Goal: Information Seeking & Learning: Understand process/instructions

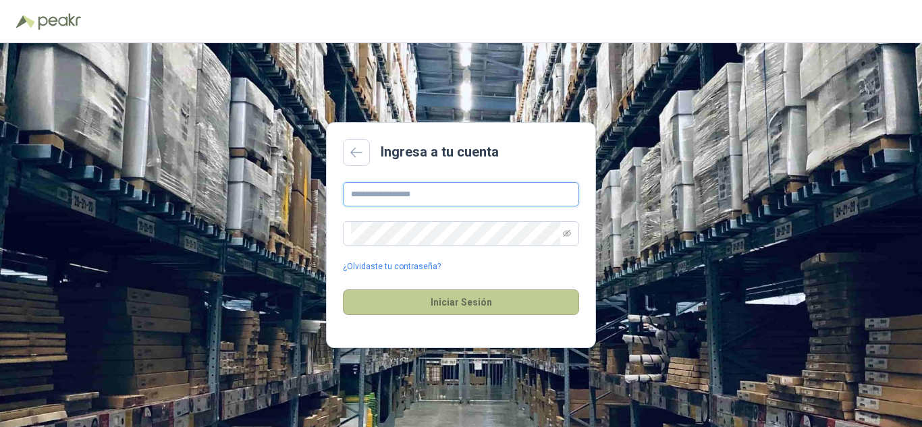
type input "**********"
click at [469, 303] on button "Iniciar Sesión" at bounding box center [461, 303] width 236 height 26
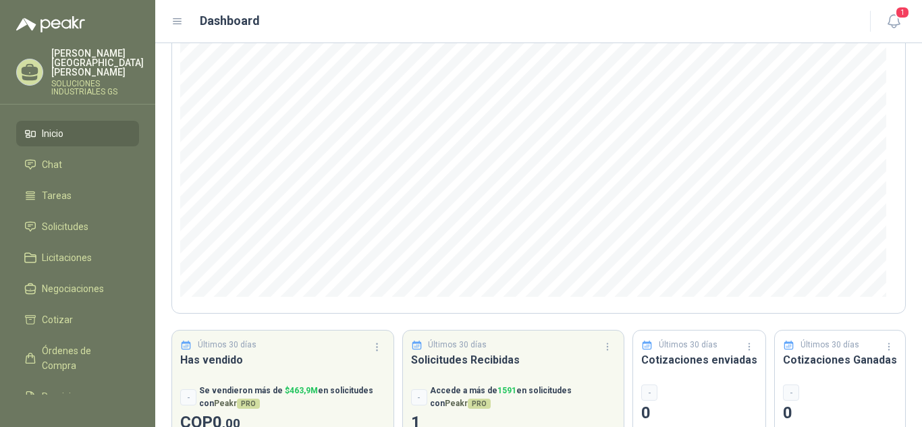
scroll to position [181, 0]
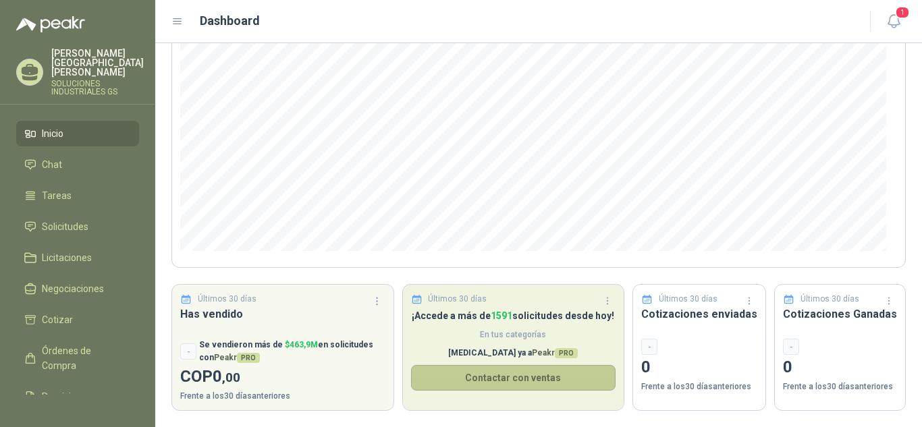
click at [507, 376] on button "Contactar con ventas" at bounding box center [513, 378] width 205 height 26
click at [497, 315] on span "1591" at bounding box center [502, 316] width 22 height 11
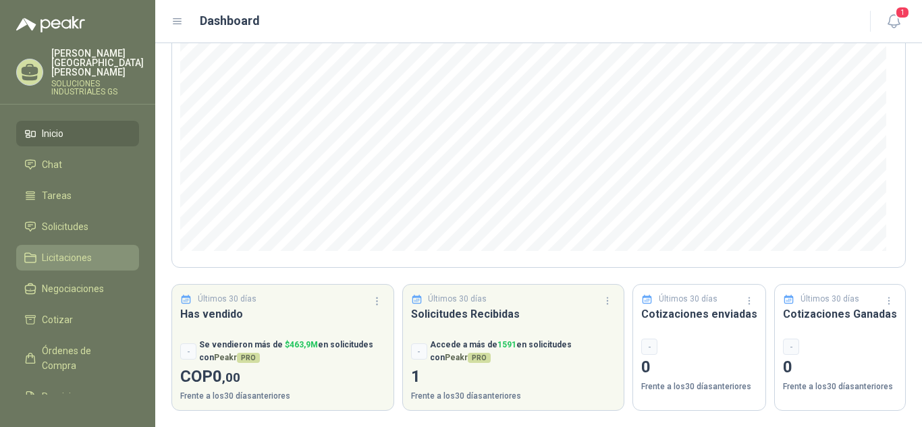
click at [59, 250] on span "Licitaciones" at bounding box center [67, 257] width 50 height 15
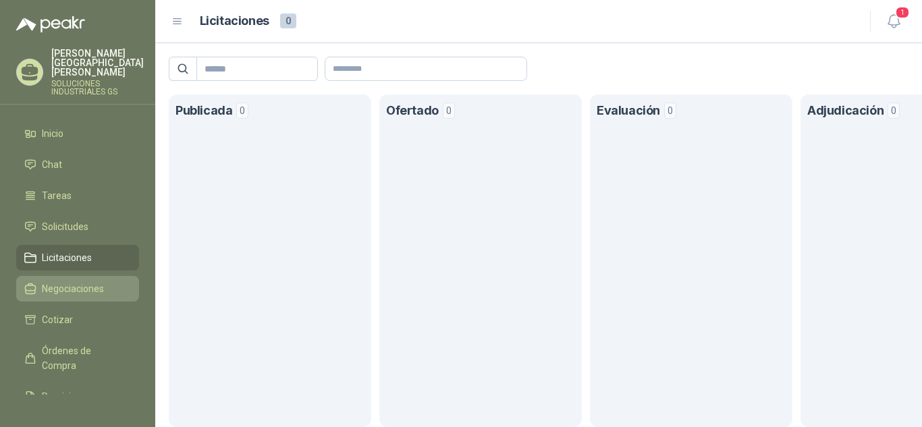
click at [86, 282] on span "Negociaciones" at bounding box center [73, 289] width 62 height 15
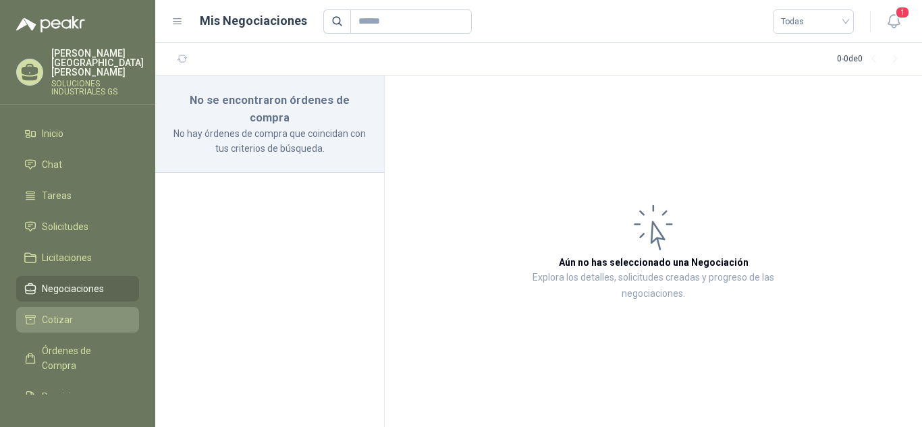
click at [63, 313] on span "Cotizar" at bounding box center [57, 320] width 31 height 15
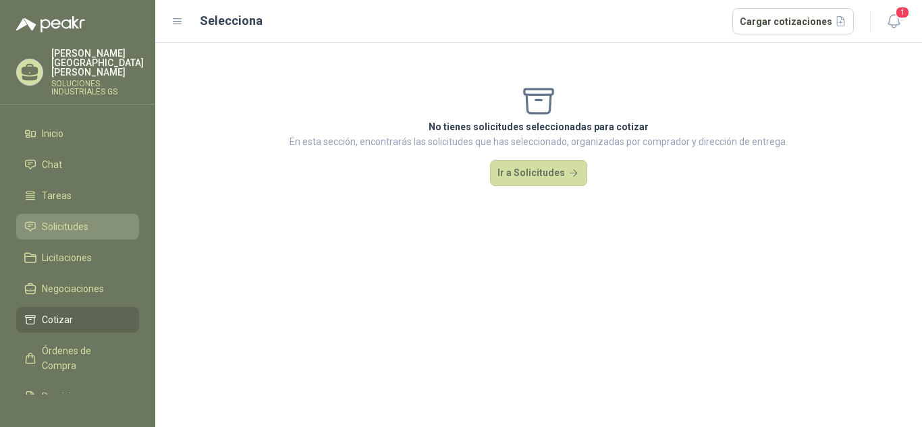
click at [68, 219] on span "Solicitudes" at bounding box center [65, 226] width 47 height 15
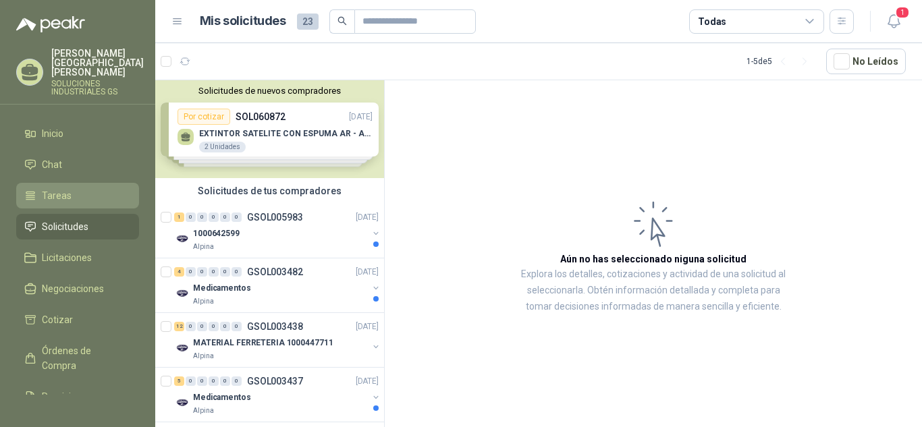
click at [53, 188] on span "Tareas" at bounding box center [57, 195] width 30 height 15
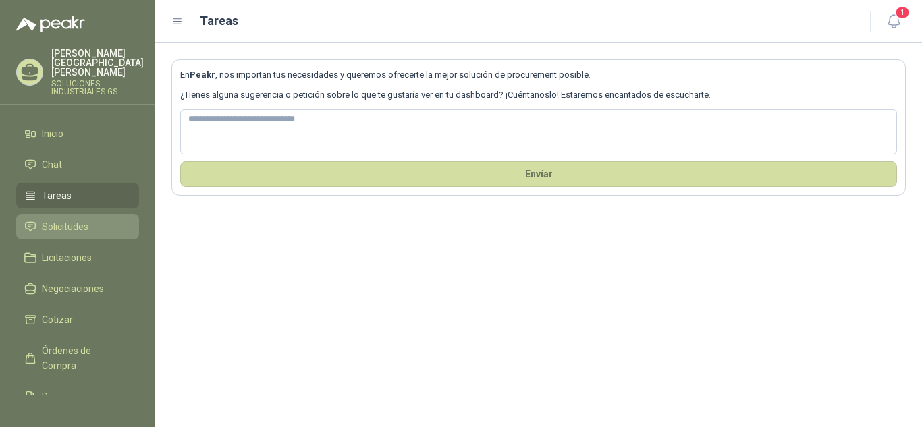
click at [59, 219] on span "Solicitudes" at bounding box center [65, 226] width 47 height 15
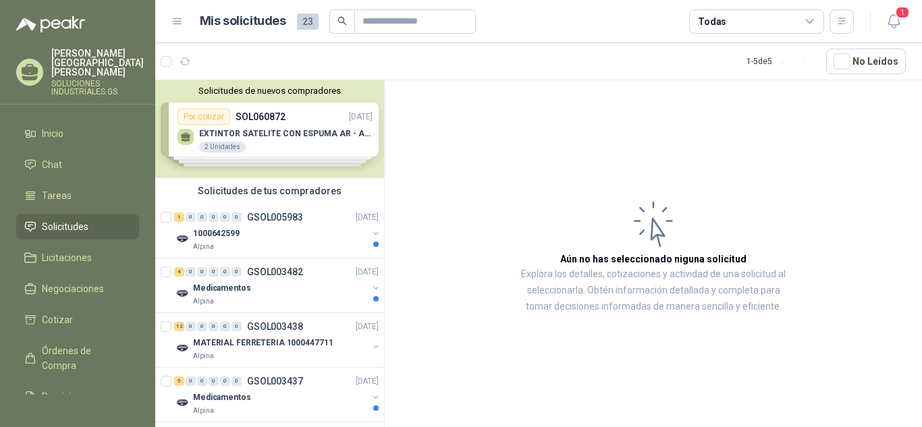
click at [267, 132] on div "Solicitudes de nuevos compradores Por cotizar SOL060872 [DATE] EXTINTOR SATELIT…" at bounding box center [269, 129] width 229 height 98
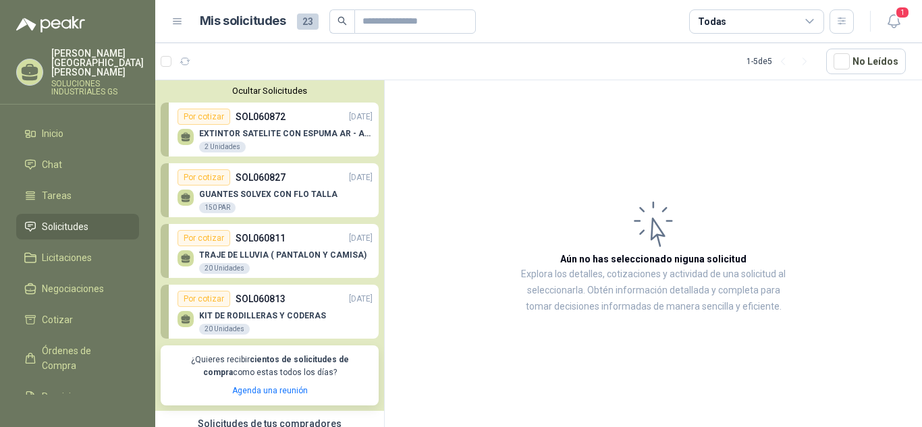
click at [256, 120] on p "SOL060872" at bounding box center [261, 116] width 50 height 15
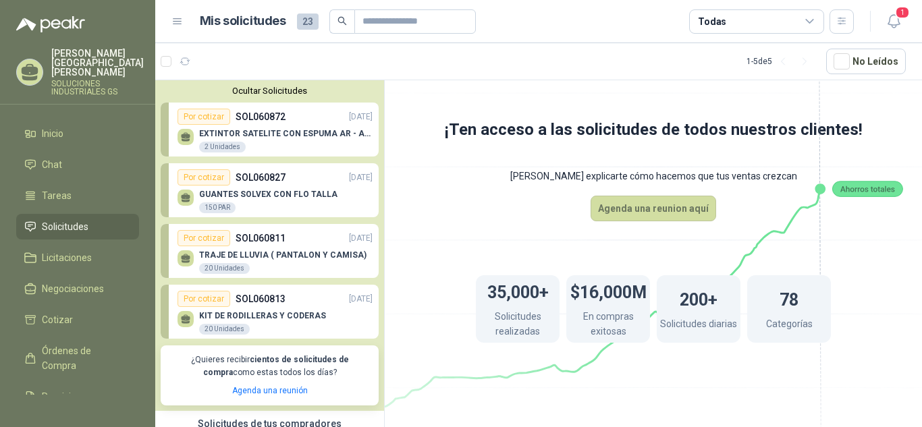
click at [248, 129] on div "EXTINTOR SATELITE CON ESPUMA AR - AFFF 2 Unidades" at bounding box center [275, 139] width 195 height 28
click at [264, 122] on p "SOL060872" at bounding box center [261, 116] width 50 height 15
click at [240, 135] on p "EXTINTOR SATELITE CON ESPUMA AR - AFFF" at bounding box center [286, 133] width 174 height 9
click at [248, 128] on div "EXTINTOR SATELITE CON ESPUMA AR - AFFF 2 Unidades" at bounding box center [275, 139] width 195 height 28
click at [213, 113] on div "Por cotizar" at bounding box center [204, 117] width 53 height 16
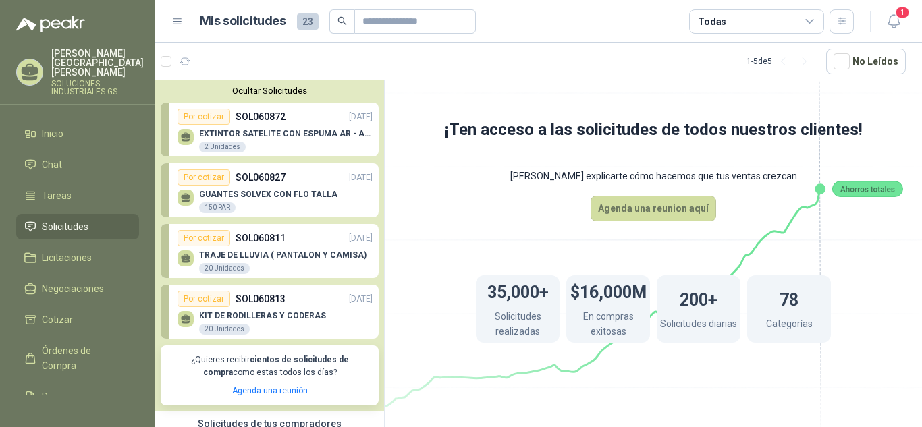
click at [259, 121] on p "SOL060872" at bounding box center [261, 116] width 50 height 15
click at [263, 137] on p "EXTINTOR SATELITE CON ESPUMA AR - AFFF" at bounding box center [286, 133] width 174 height 9
click at [258, 129] on div "EXTINTOR SATELITE CON ESPUMA AR - AFFF 2 Unidades" at bounding box center [275, 139] width 195 height 28
click at [258, 134] on p "EXTINTOR SATELITE CON ESPUMA AR - AFFF" at bounding box center [286, 133] width 174 height 9
click at [215, 113] on div "Por cotizar" at bounding box center [204, 117] width 53 height 16
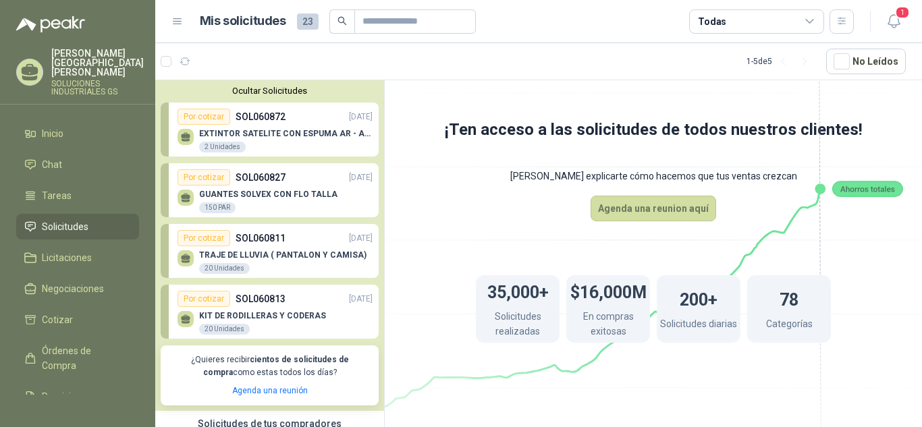
click at [270, 125] on div "Por cotizar SOL060872 [DATE]" at bounding box center [275, 117] width 195 height 16
click at [212, 117] on div "Por cotizar" at bounding box center [204, 117] width 53 height 16
click at [261, 129] on div "EXTINTOR SATELITE CON ESPUMA AR - AFFF 2 Unidades" at bounding box center [275, 139] width 195 height 28
click at [268, 130] on p "EXTINTOR SATELITE CON ESPUMA AR - AFFF" at bounding box center [286, 133] width 174 height 9
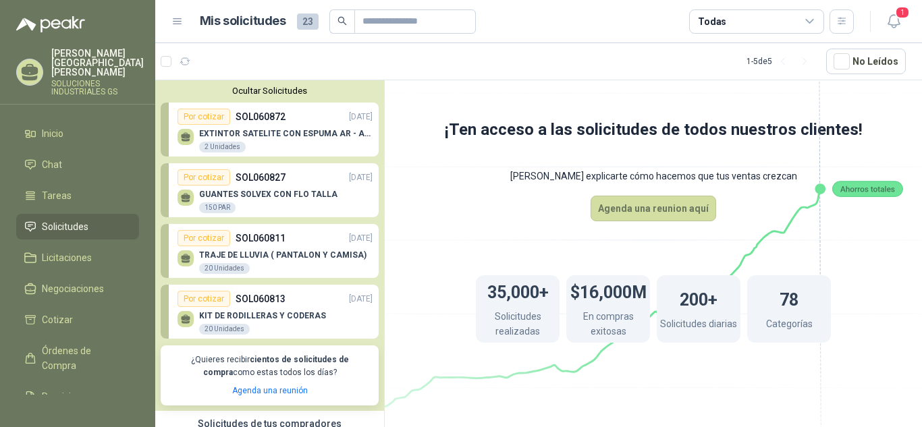
click at [268, 129] on div "EXTINTOR SATELITE CON ESPUMA AR - AFFF 2 Unidades" at bounding box center [275, 139] width 195 height 28
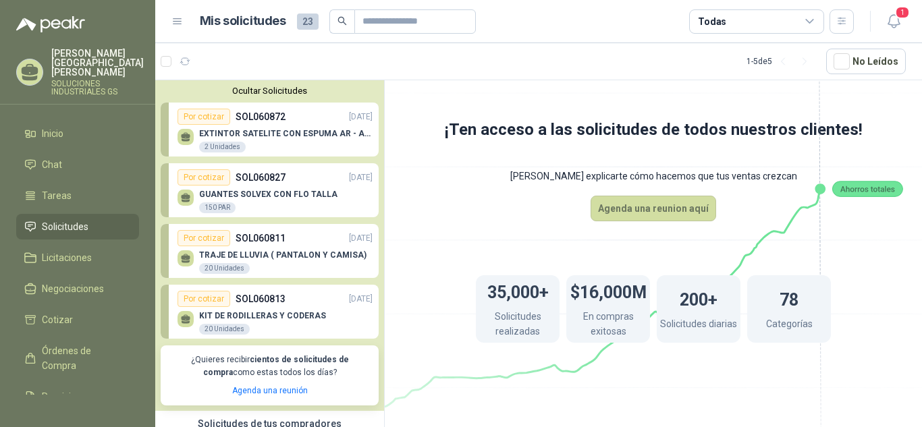
click at [268, 129] on div "EXTINTOR SATELITE CON ESPUMA AR - AFFF 2 Unidades" at bounding box center [275, 139] width 195 height 28
click at [272, 116] on p "SOL060872" at bounding box center [261, 116] width 50 height 15
click at [272, 132] on p "EXTINTOR SATELITE CON ESPUMA AR - AFFF" at bounding box center [286, 133] width 174 height 9
click at [212, 115] on div "Por cotizar" at bounding box center [204, 117] width 53 height 16
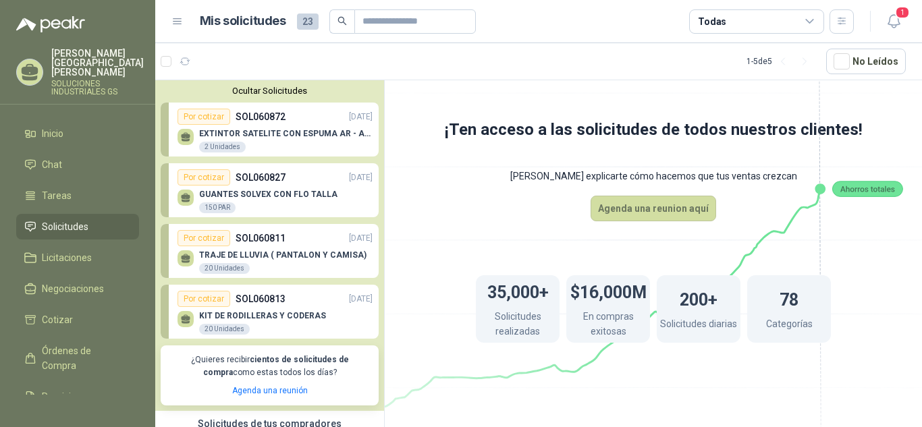
click at [267, 128] on div "EXTINTOR SATELITE CON ESPUMA AR - AFFF 2 Unidades" at bounding box center [275, 139] width 195 height 28
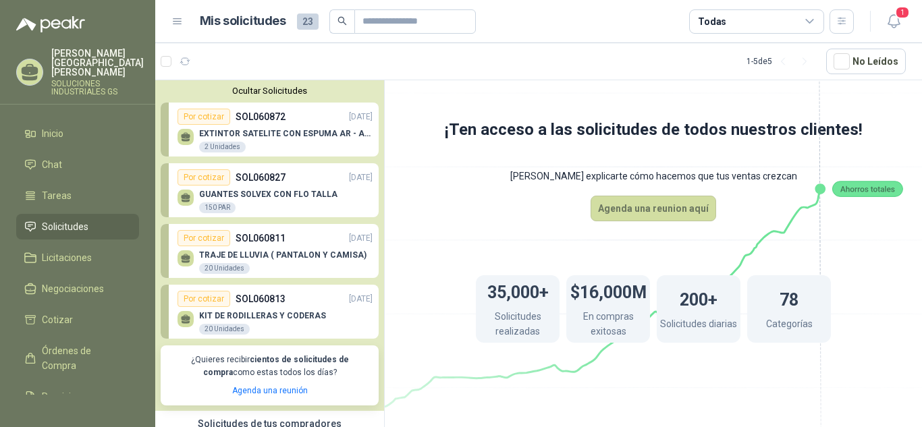
click at [265, 191] on p "GUANTES SOLVEX CON FLO TALLA" at bounding box center [268, 194] width 138 height 9
click at [252, 236] on p "SOL060811" at bounding box center [261, 238] width 50 height 15
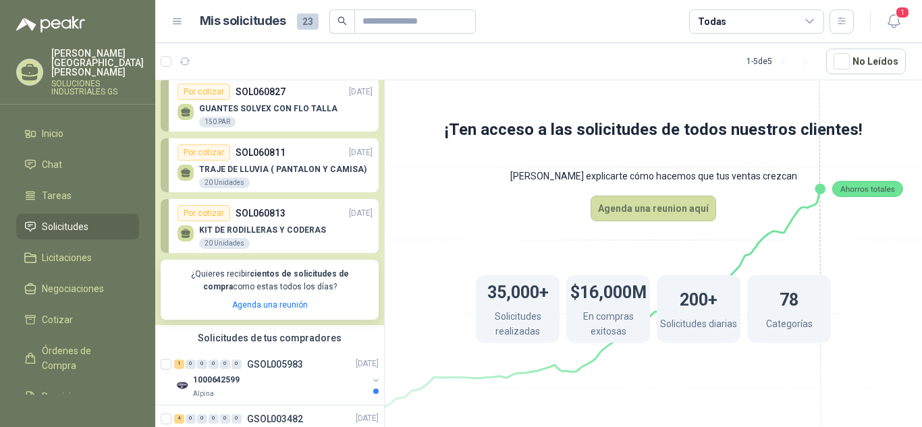
scroll to position [203, 0]
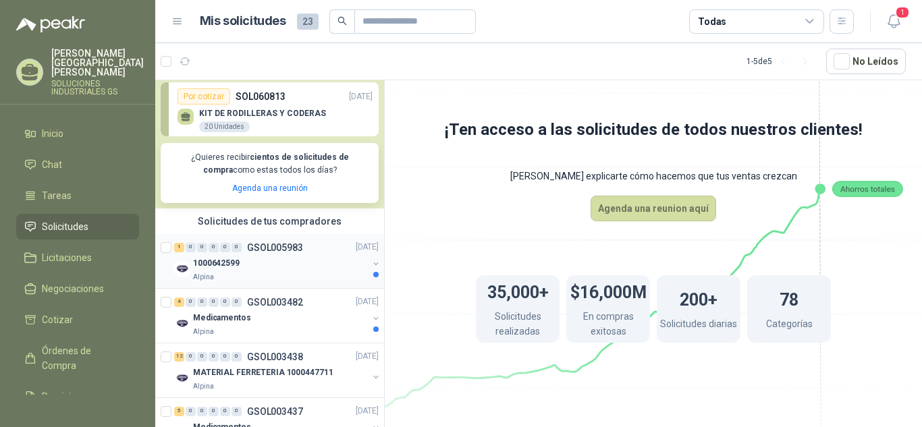
click at [271, 248] on p "GSOL005983" at bounding box center [275, 247] width 56 height 9
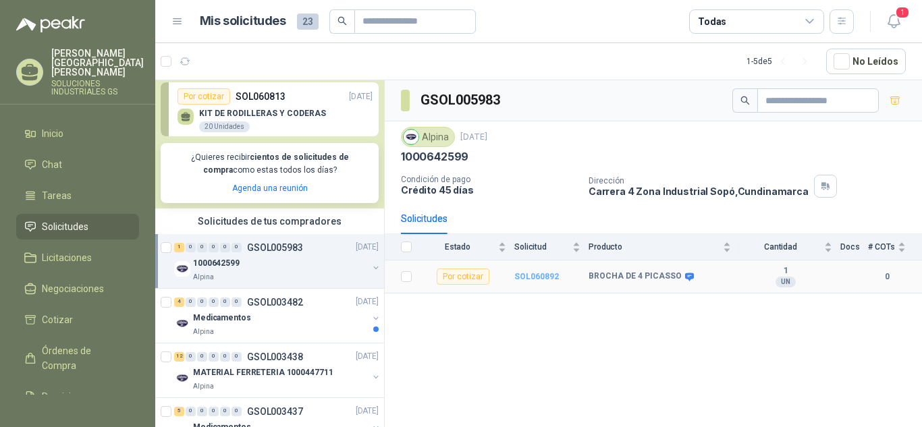
click at [531, 277] on b "SOL060892" at bounding box center [536, 276] width 45 height 9
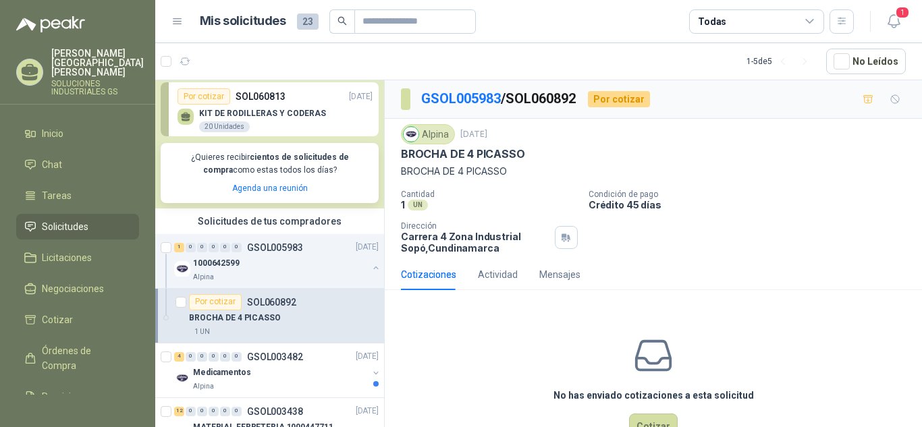
scroll to position [270, 0]
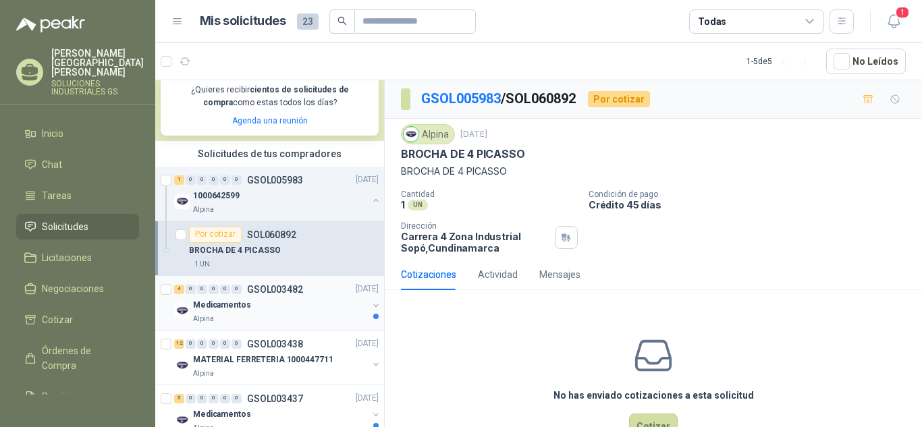
click at [269, 290] on p "GSOL003482" at bounding box center [275, 289] width 56 height 9
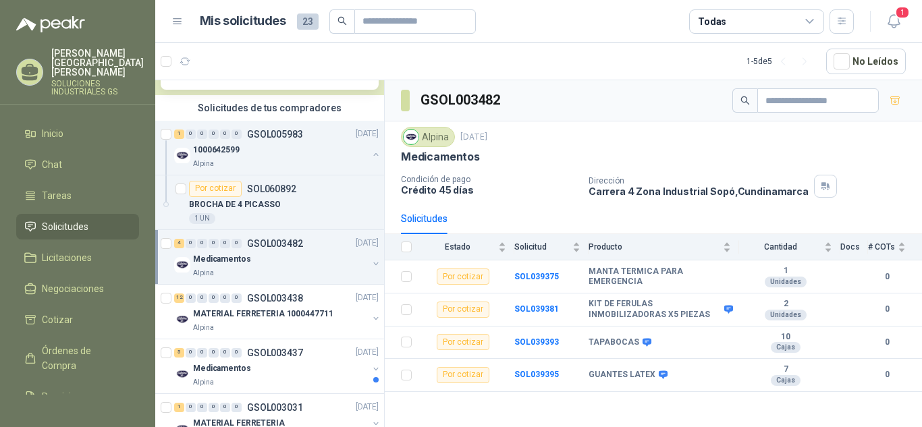
scroll to position [338, 0]
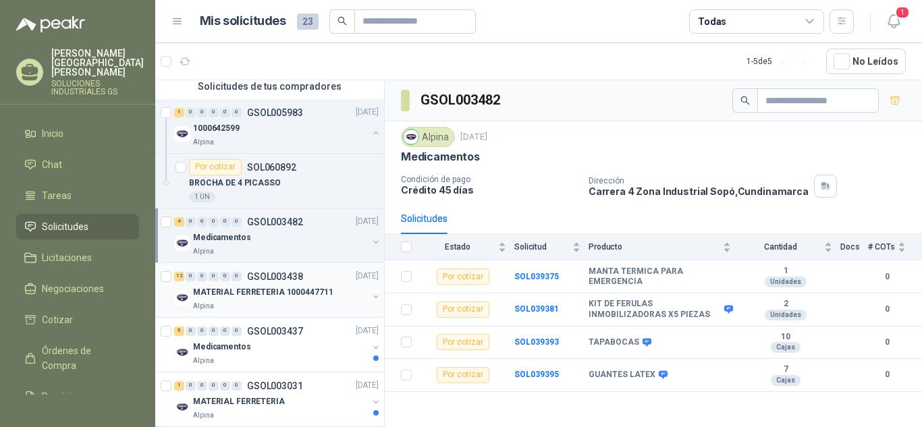
click at [269, 277] on p "GSOL003438" at bounding box center [275, 276] width 56 height 9
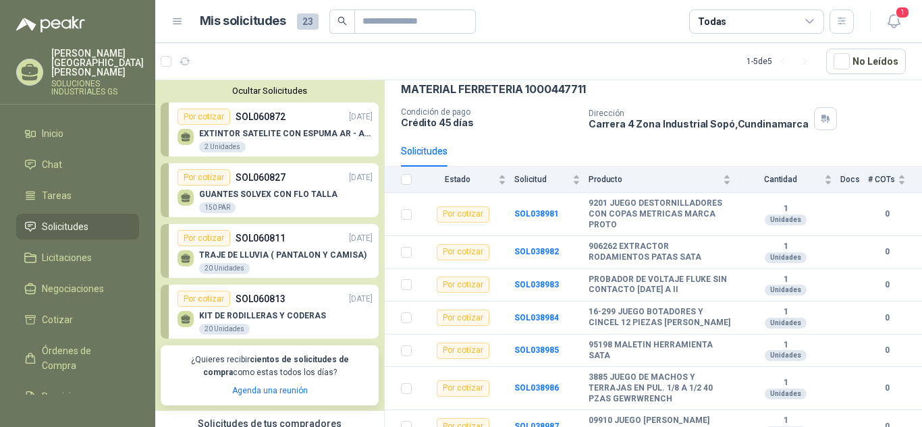
click at [263, 108] on link "Por cotizar SOL060872 [DATE] EXTINTOR SATELITE CON ESPUMA AR - AFFF 2 Unidades" at bounding box center [270, 130] width 218 height 54
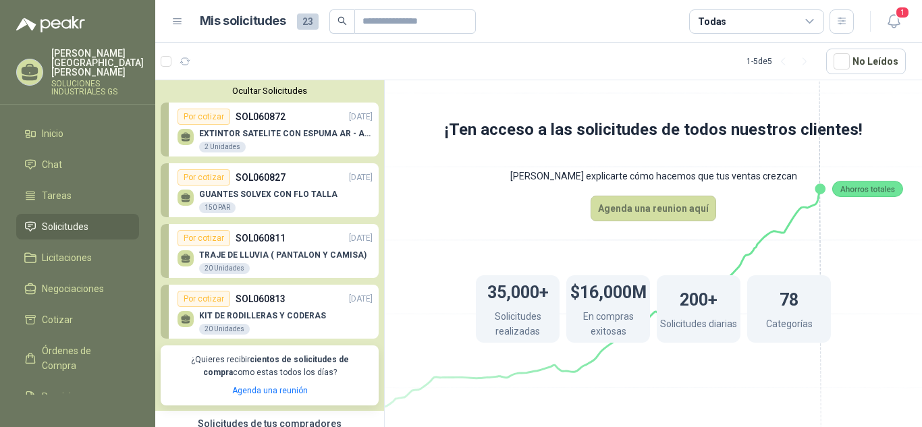
click at [250, 179] on p "SOL060827" at bounding box center [261, 177] width 50 height 15
click at [253, 194] on p "GUANTES SOLVEX CON FLO TALLA" at bounding box center [268, 194] width 138 height 9
click at [247, 255] on p "TRAJE DE LLUVIA ( PANTALON Y CAMISA)" at bounding box center [282, 254] width 167 height 9
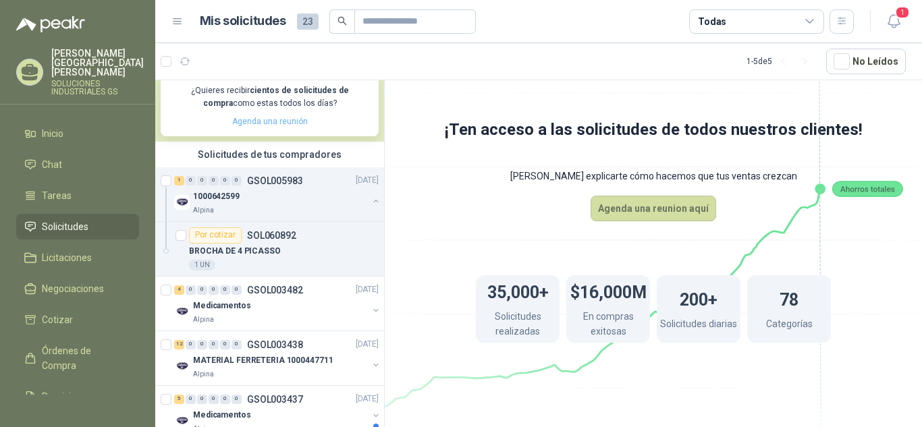
scroll to position [270, 0]
click at [280, 177] on p "GSOL005983" at bounding box center [275, 180] width 56 height 9
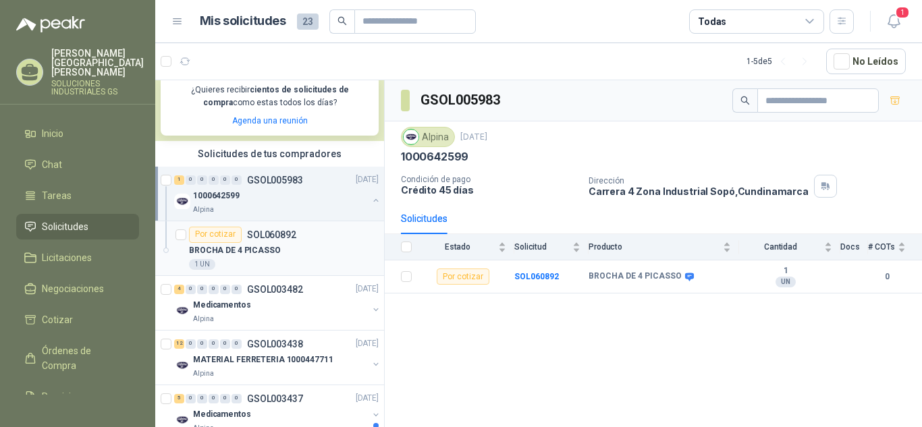
click at [266, 234] on p "SOL060892" at bounding box center [271, 234] width 49 height 9
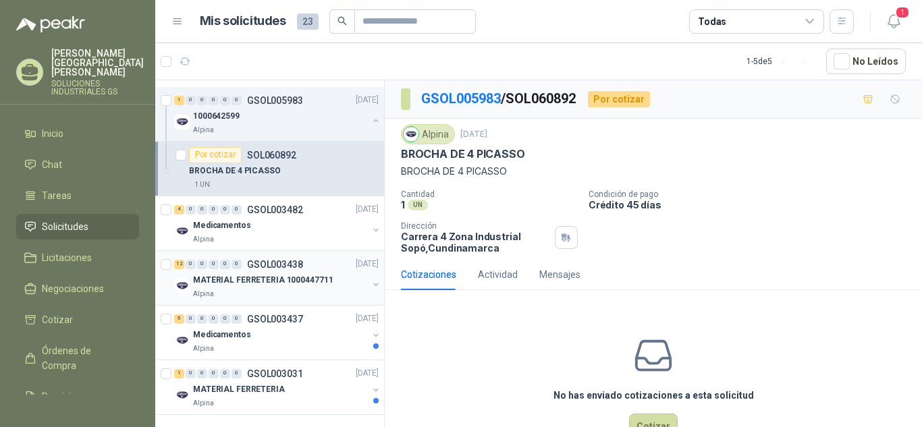
scroll to position [352, 0]
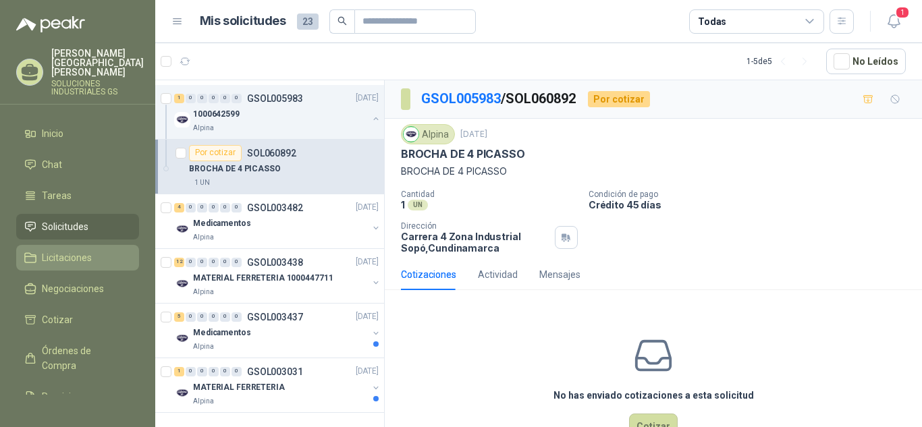
click at [87, 250] on span "Licitaciones" at bounding box center [67, 257] width 50 height 15
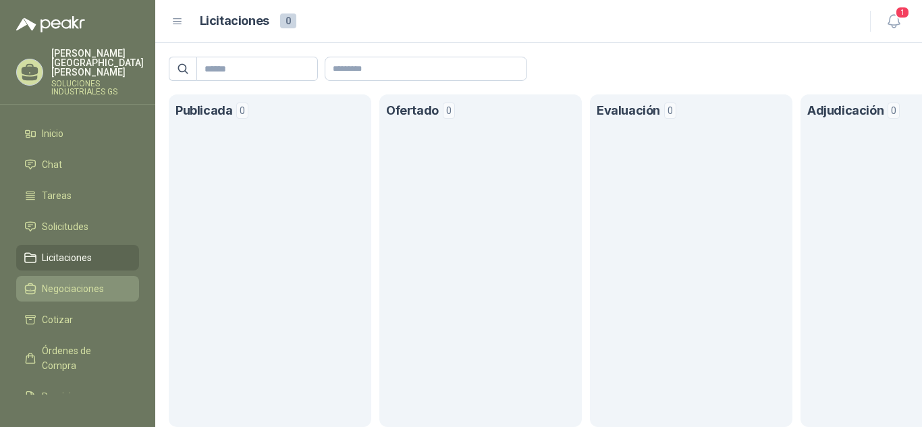
click at [84, 282] on span "Negociaciones" at bounding box center [73, 289] width 62 height 15
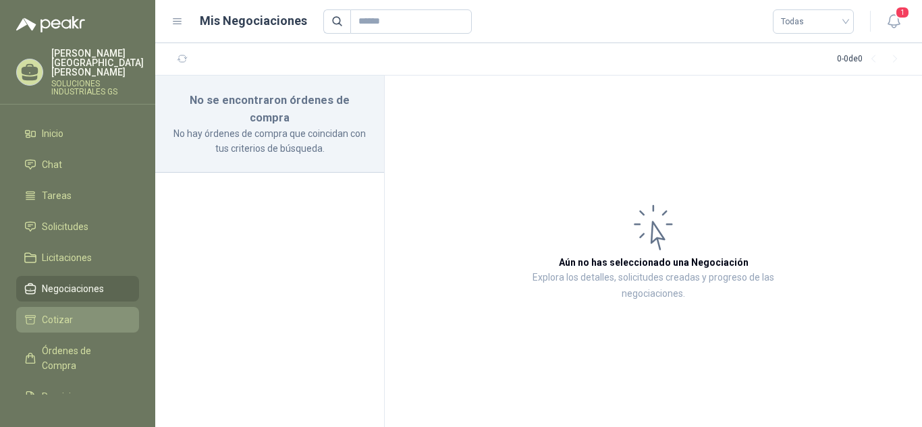
click at [89, 313] on li "Cotizar" at bounding box center [77, 320] width 107 height 15
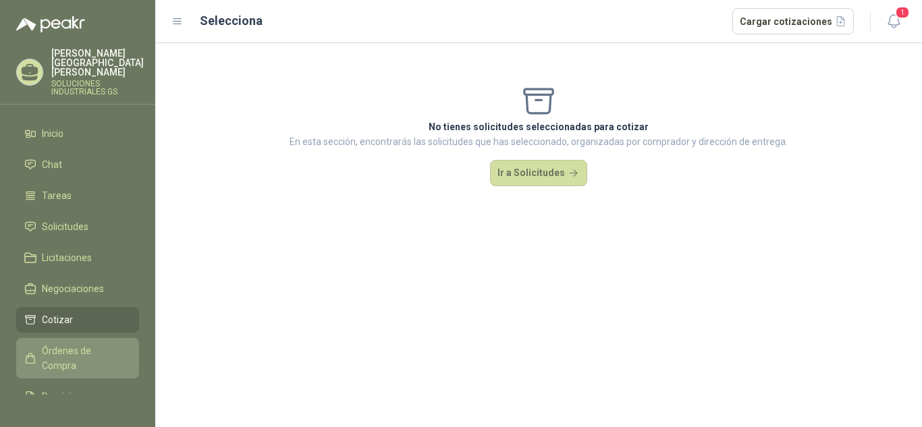
click at [81, 344] on span "Órdenes de Compra" at bounding box center [84, 359] width 84 height 30
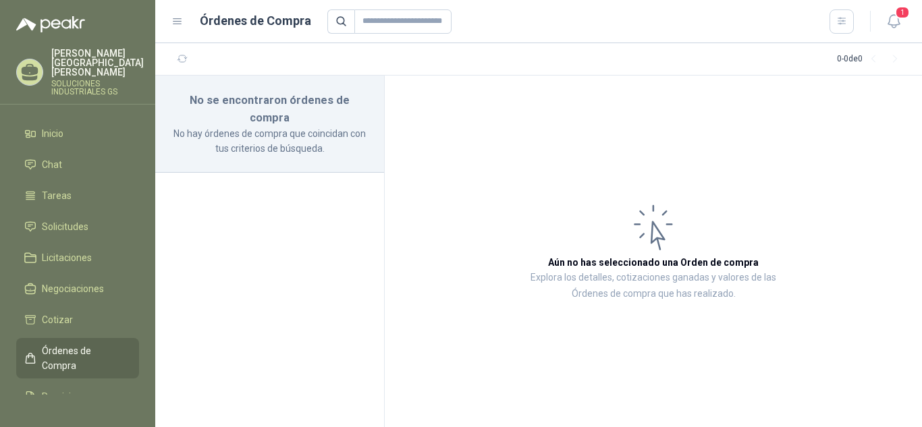
scroll to position [88, 0]
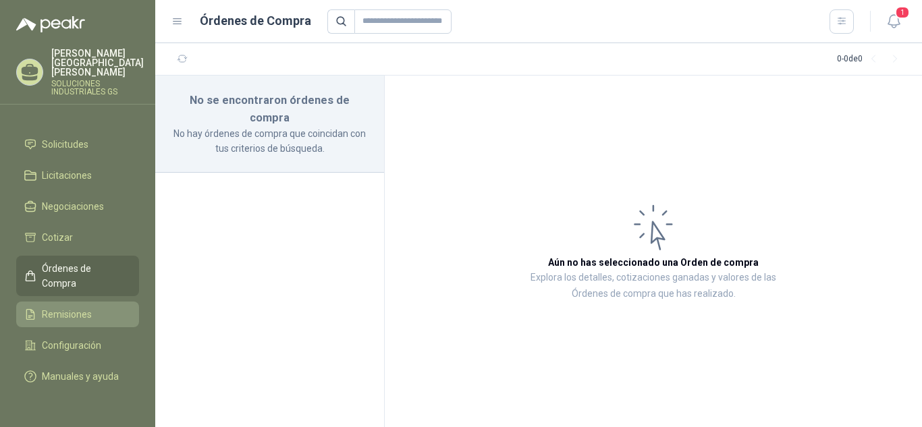
click at [69, 307] on span "Remisiones" at bounding box center [67, 314] width 50 height 15
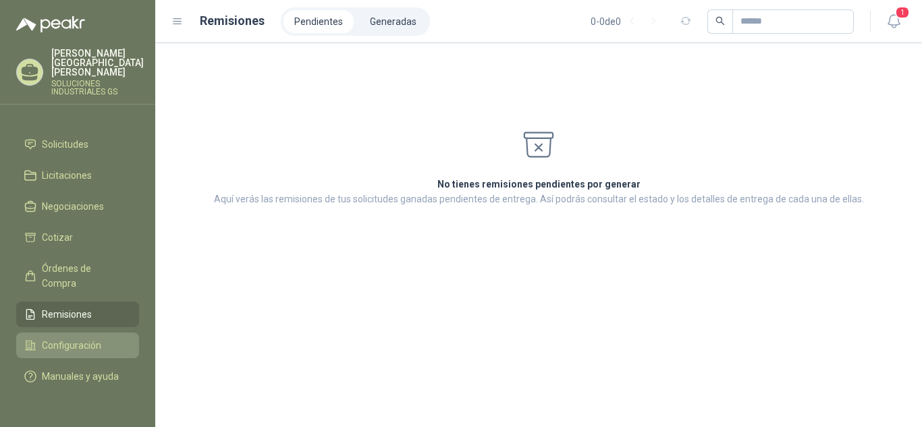
click at [79, 338] on span "Configuración" at bounding box center [71, 345] width 59 height 15
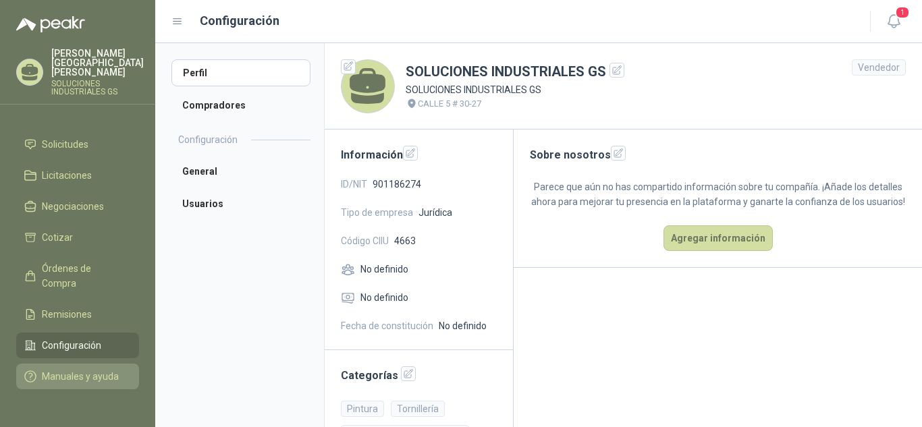
click at [78, 369] on span "Manuales y ayuda" at bounding box center [80, 376] width 77 height 15
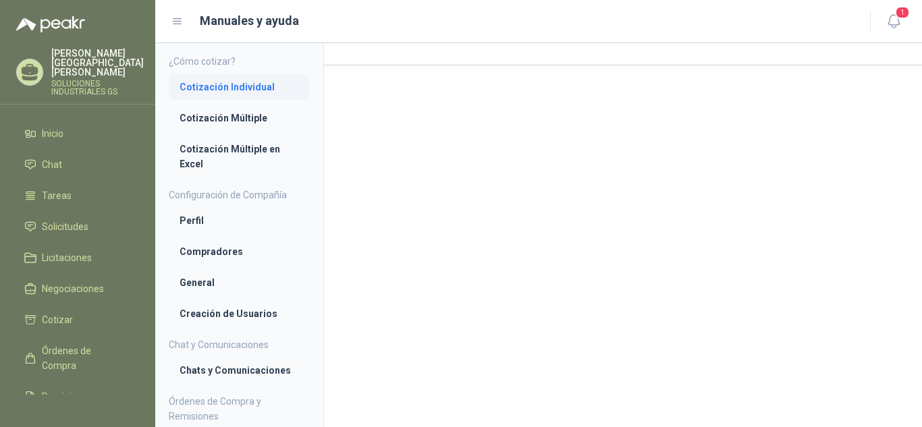
click at [249, 96] on link "Cotización Individual" at bounding box center [239, 87] width 141 height 26
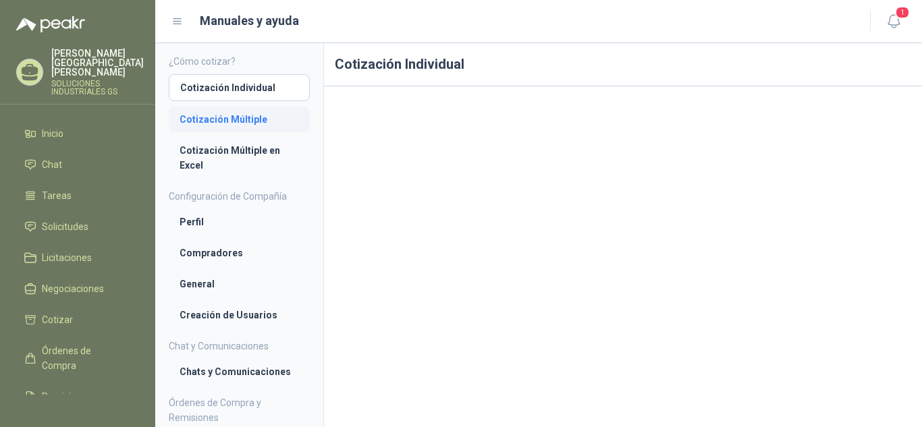
click at [246, 116] on li "Cotización Múltiple" at bounding box center [240, 119] width 120 height 15
click at [246, 140] on link "Cotización Múltiple en Excel" at bounding box center [239, 158] width 141 height 41
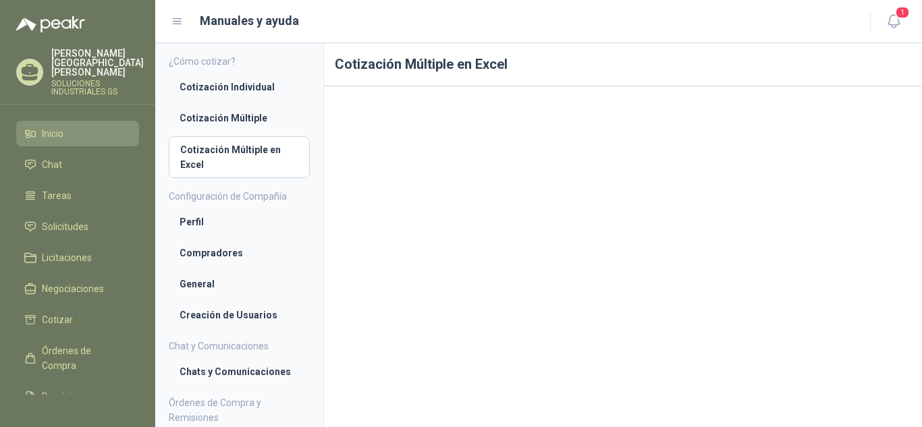
click at [65, 126] on li "Inicio" at bounding box center [77, 133] width 107 height 15
